Goal: Transaction & Acquisition: Book appointment/travel/reservation

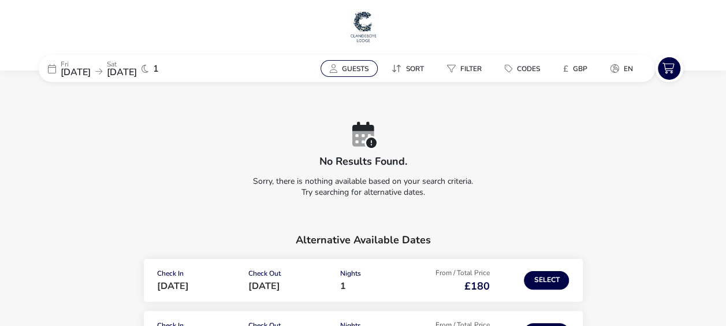
click at [353, 68] on span "Guests" at bounding box center [355, 68] width 27 height 9
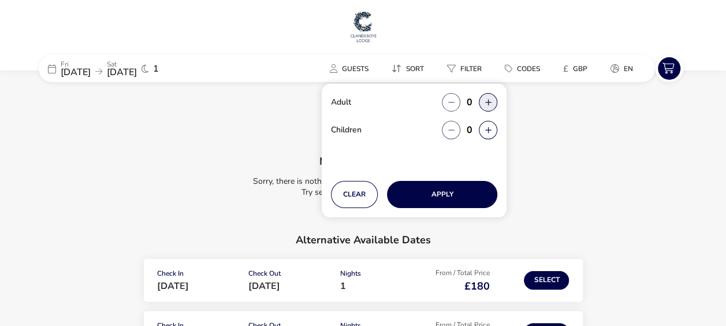
click at [488, 104] on button "button" at bounding box center [488, 102] width 18 height 18
click at [488, 105] on span "button" at bounding box center [488, 105] width 0 height 0
type input "2"
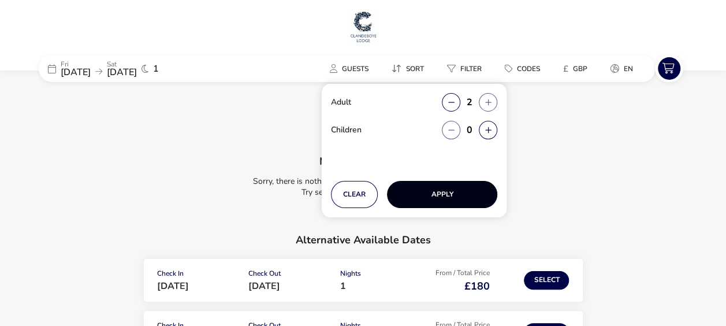
click at [441, 196] on button "Apply" at bounding box center [442, 194] width 110 height 27
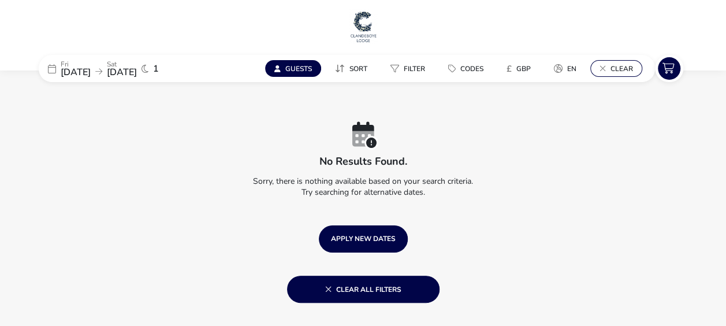
click at [596, 64] on button "Clear" at bounding box center [616, 68] width 52 height 17
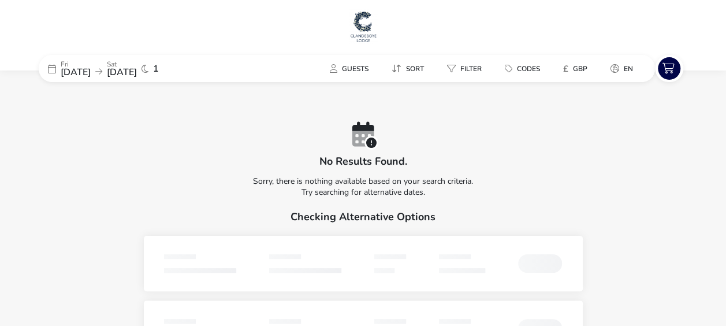
click at [360, 24] on img at bounding box center [363, 26] width 29 height 35
